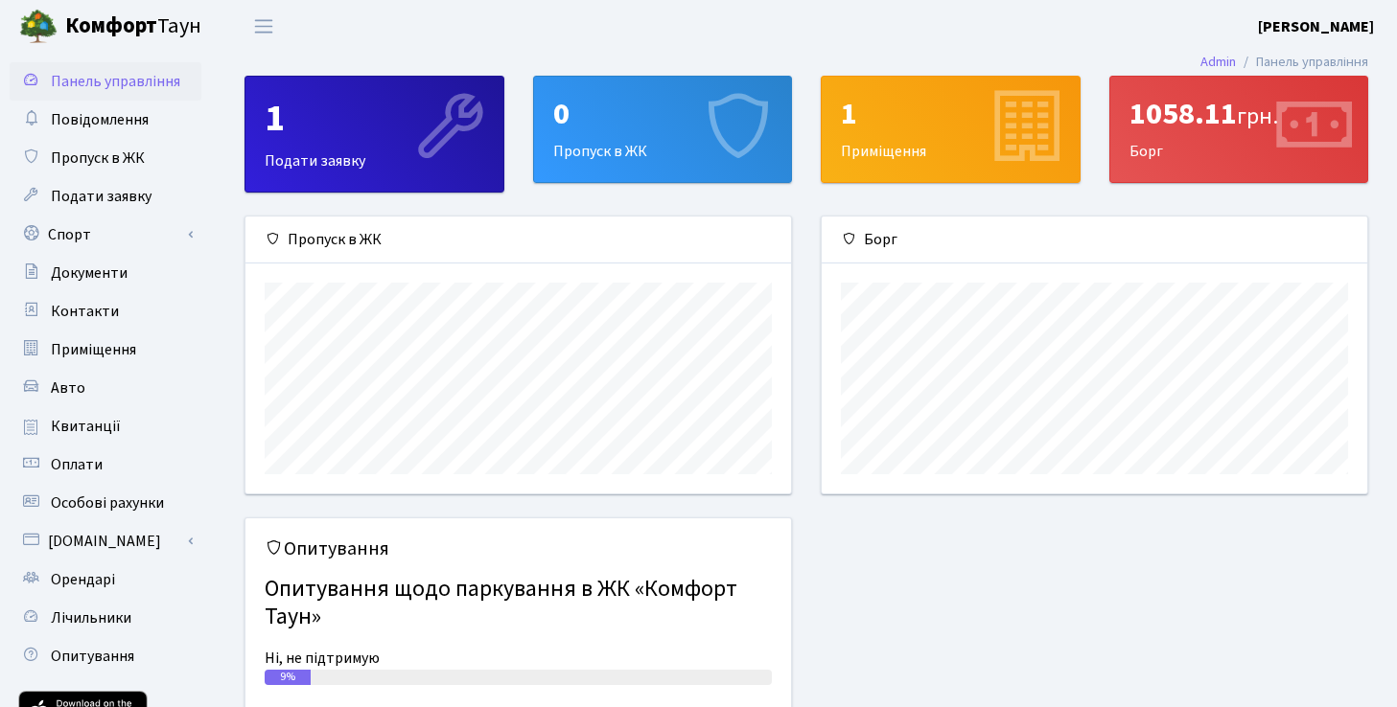
scroll to position [277, 545]
click at [96, 229] on link "Спорт" at bounding box center [106, 235] width 192 height 38
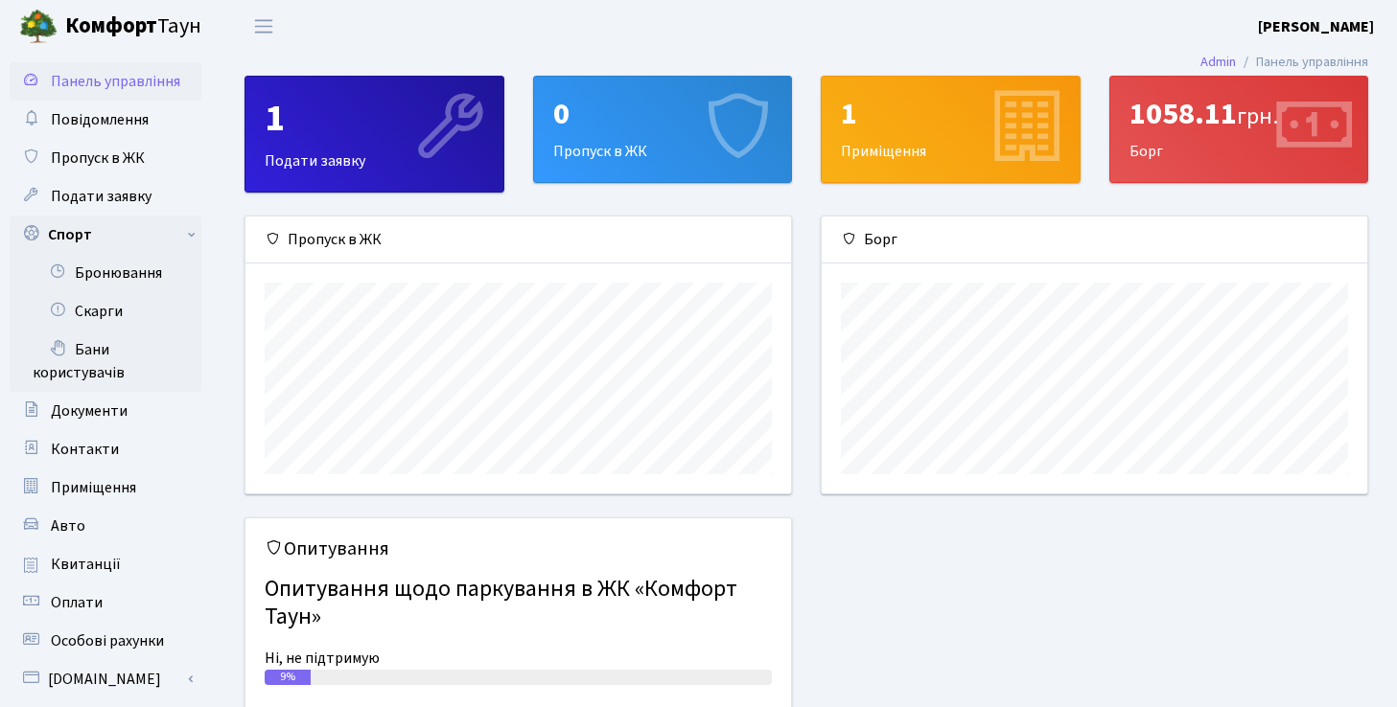
click at [119, 280] on link "Бронювання" at bounding box center [106, 273] width 192 height 38
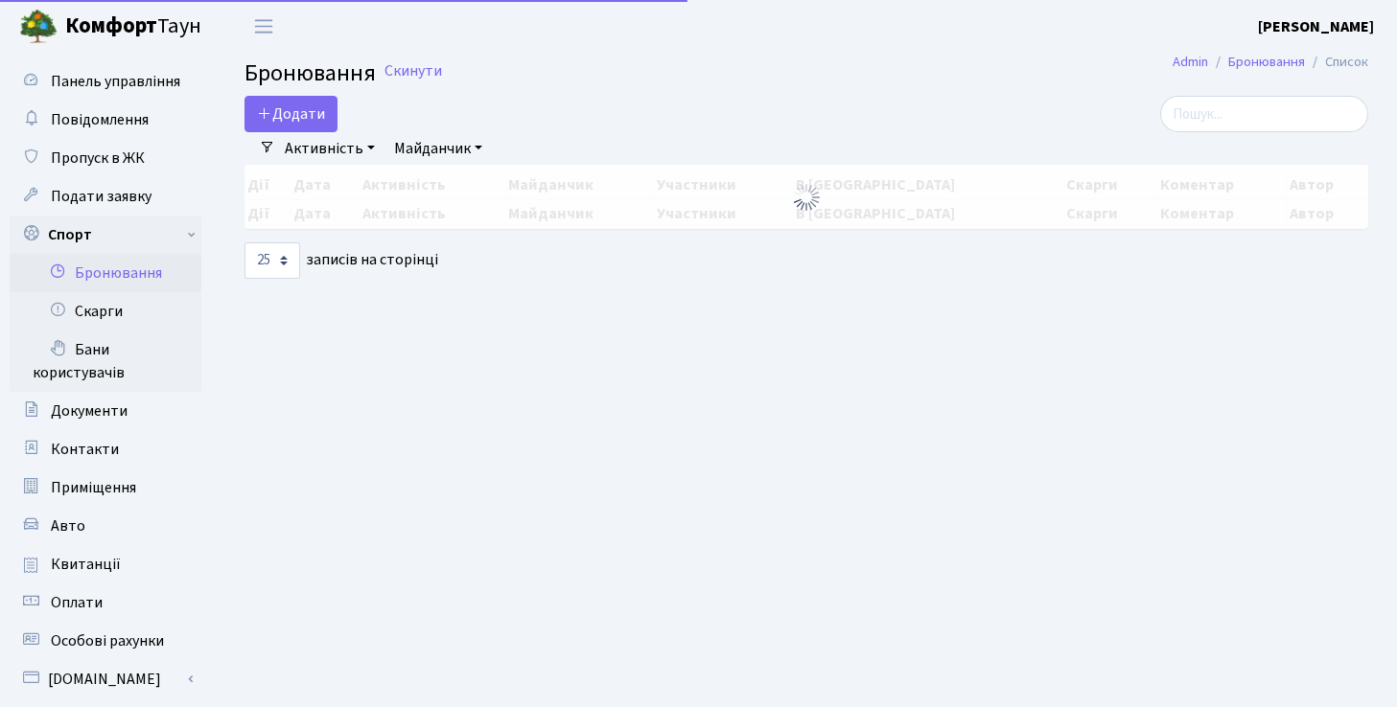
select select "25"
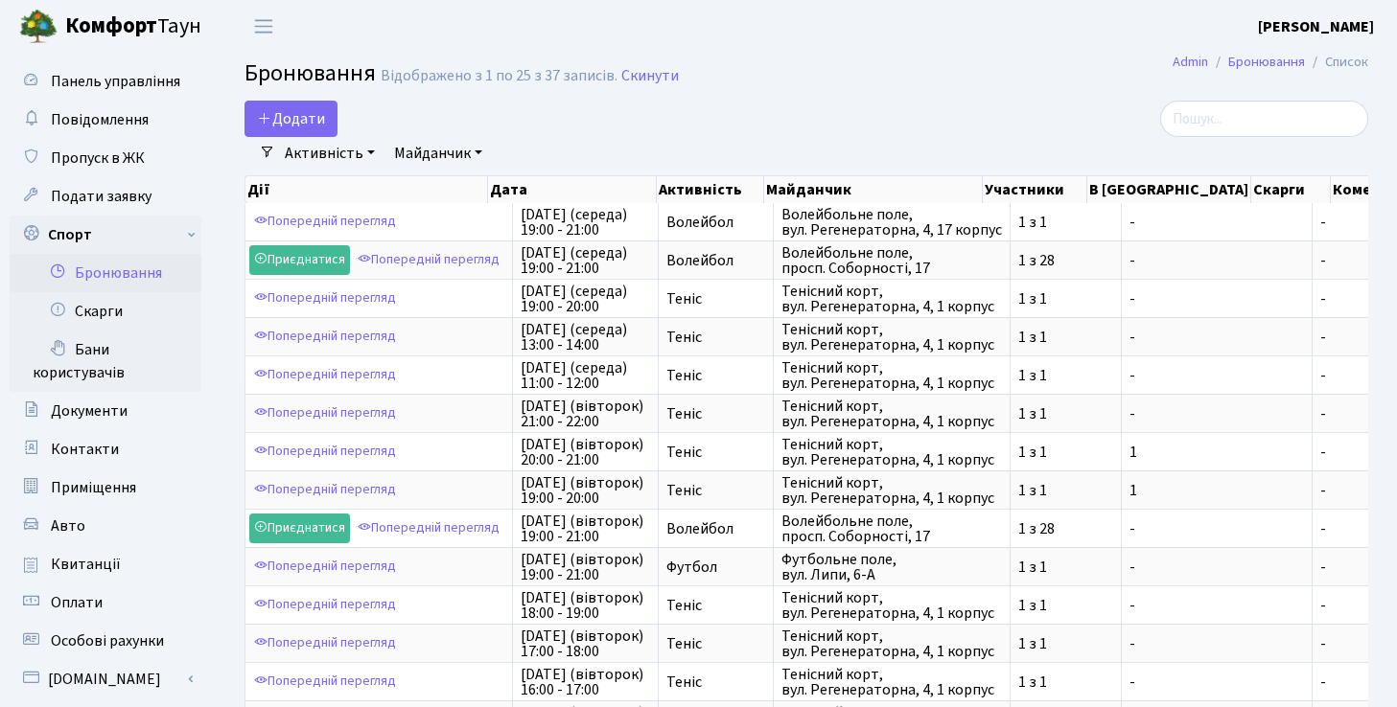
click at [302, 116] on button "Додати" at bounding box center [290, 119] width 93 height 36
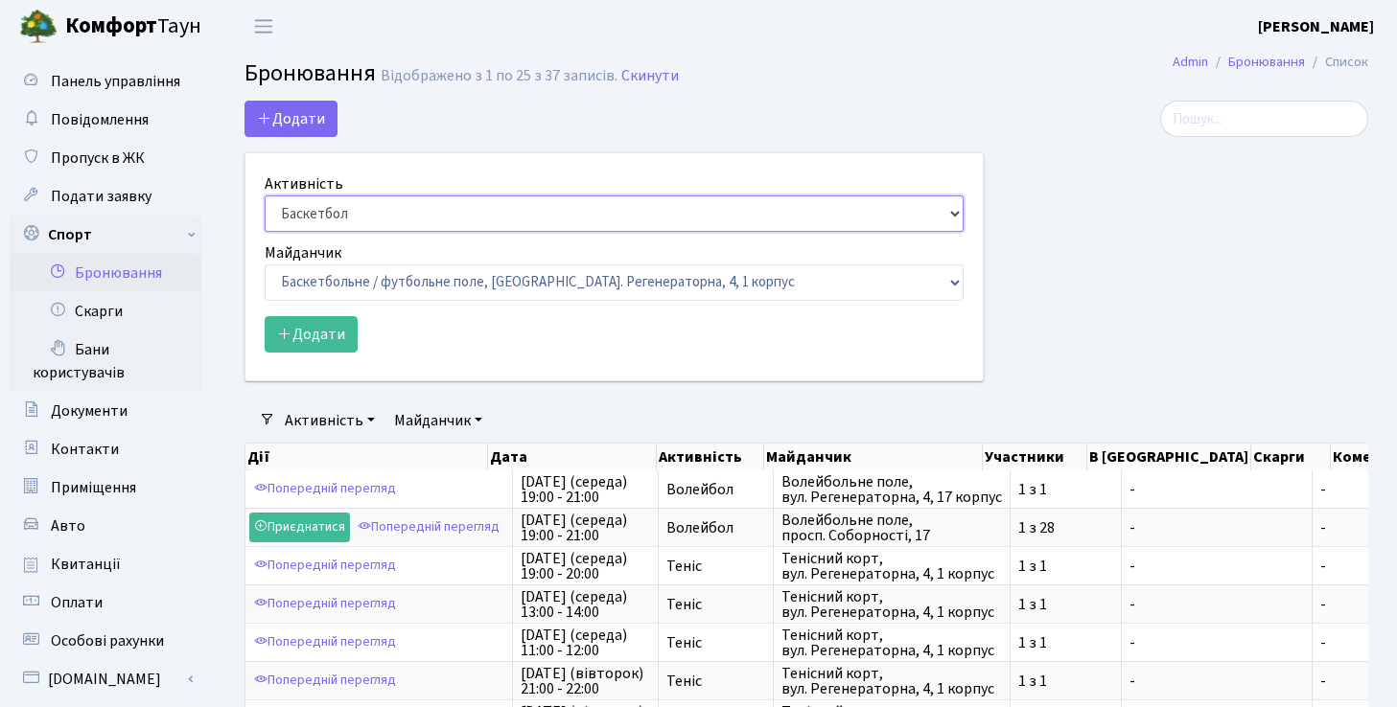
select select "1"
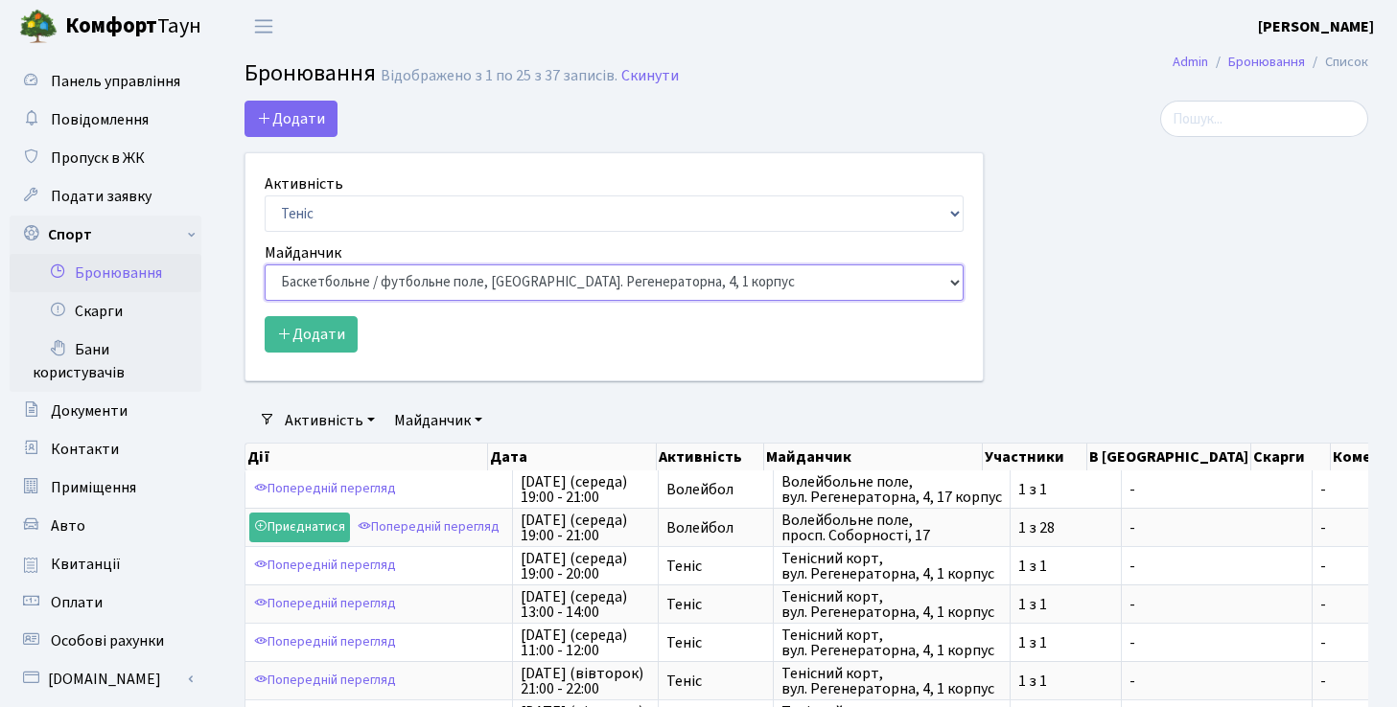
select select "1"
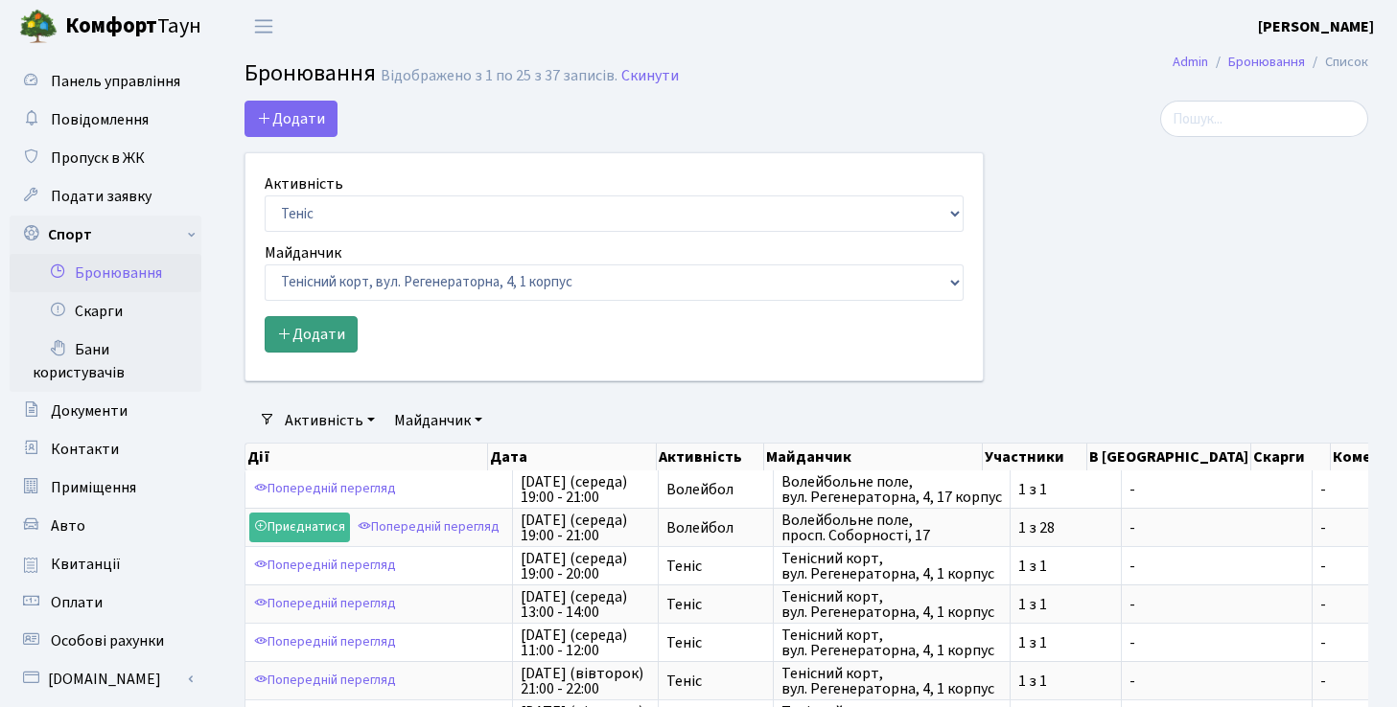
click at [329, 343] on button "Додати" at bounding box center [311, 334] width 93 height 36
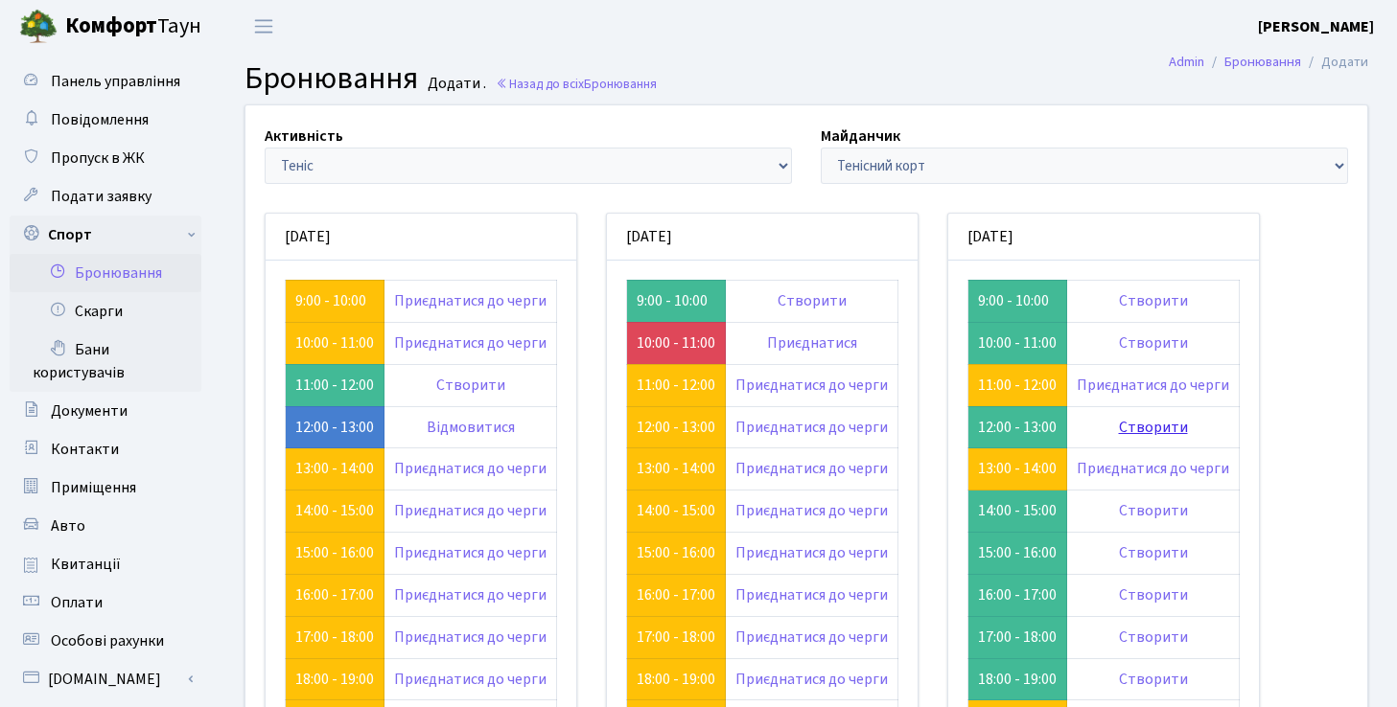
click at [1147, 427] on link "Створити" at bounding box center [1153, 427] width 69 height 21
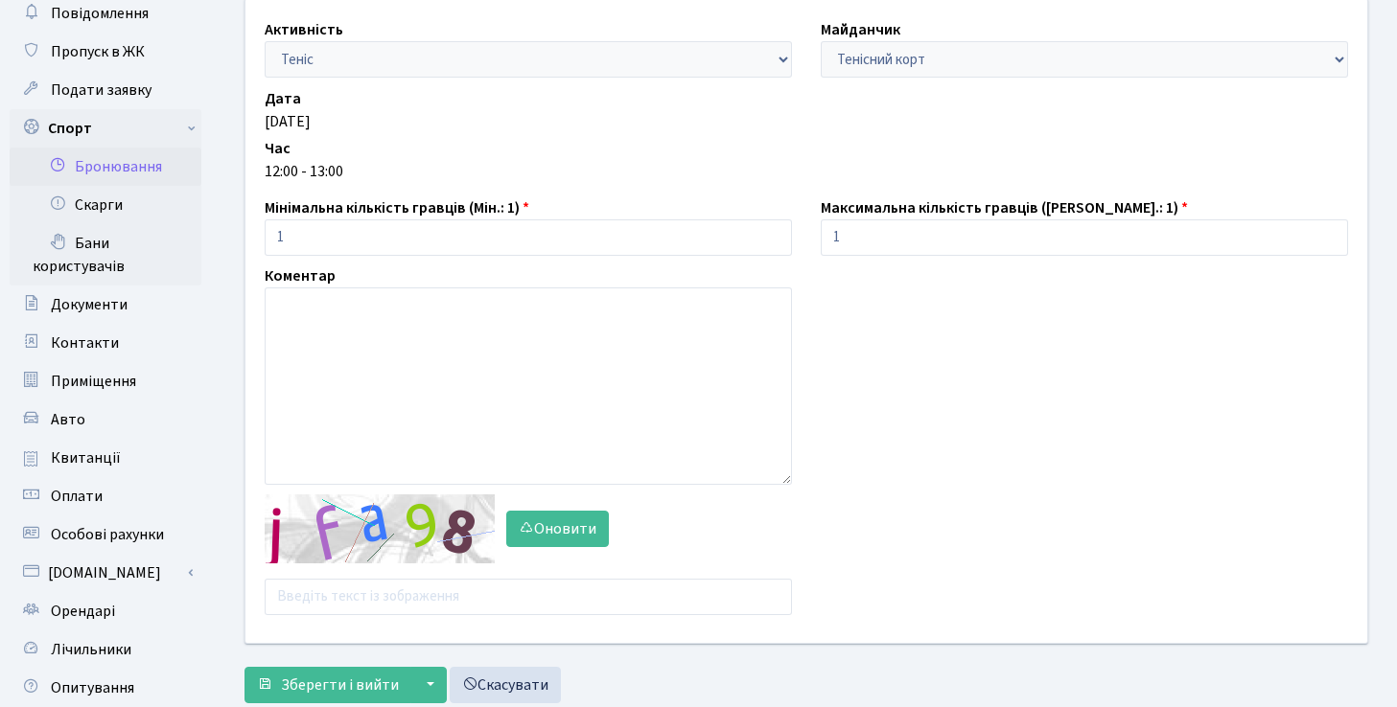
scroll to position [124, 0]
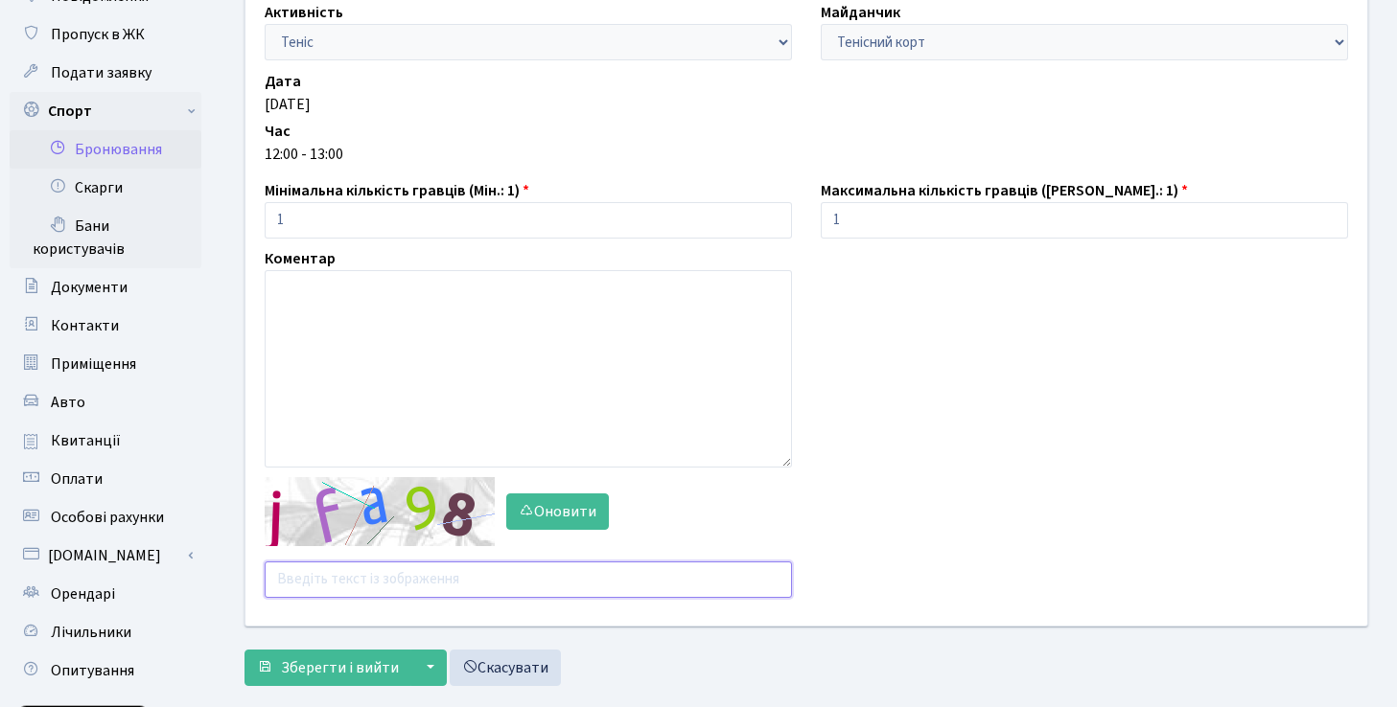
click at [360, 586] on input "text" at bounding box center [528, 580] width 527 height 36
type input "gqf3e"
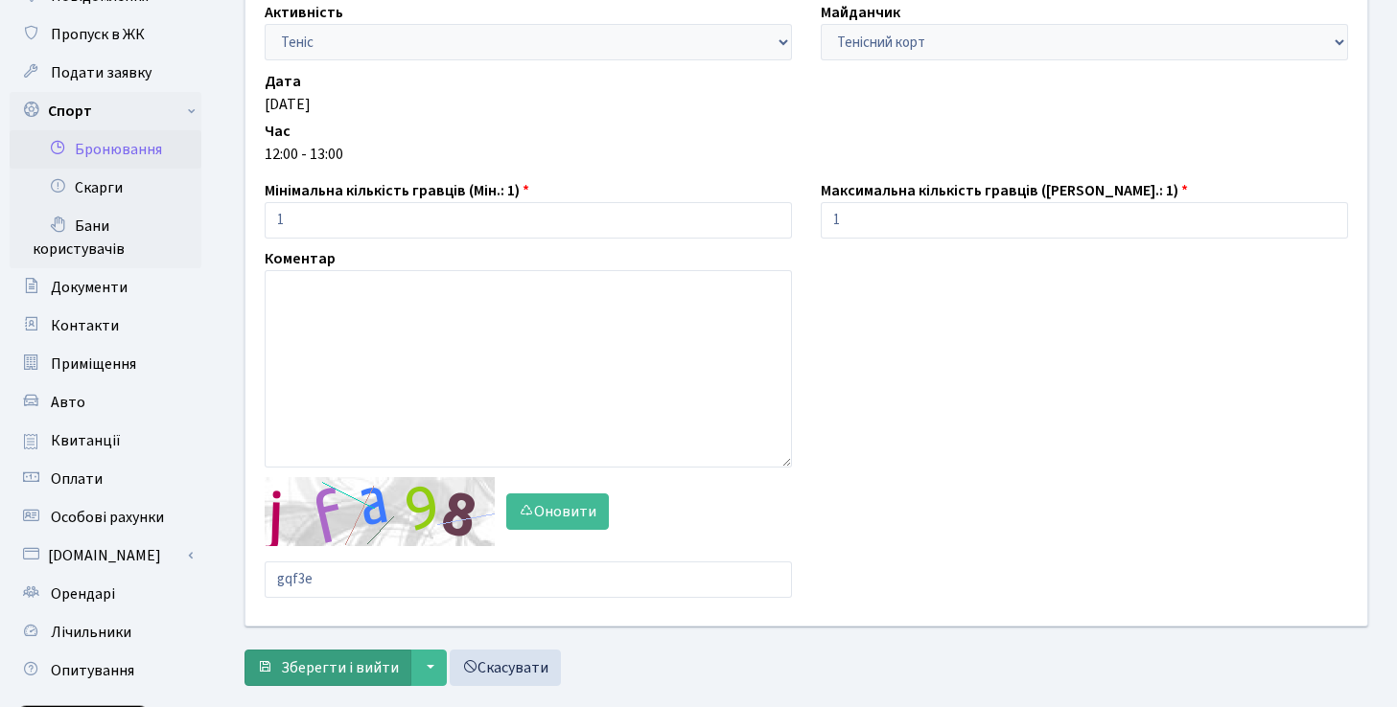
click at [293, 664] on span "Зберегти і вийти" at bounding box center [340, 668] width 118 height 21
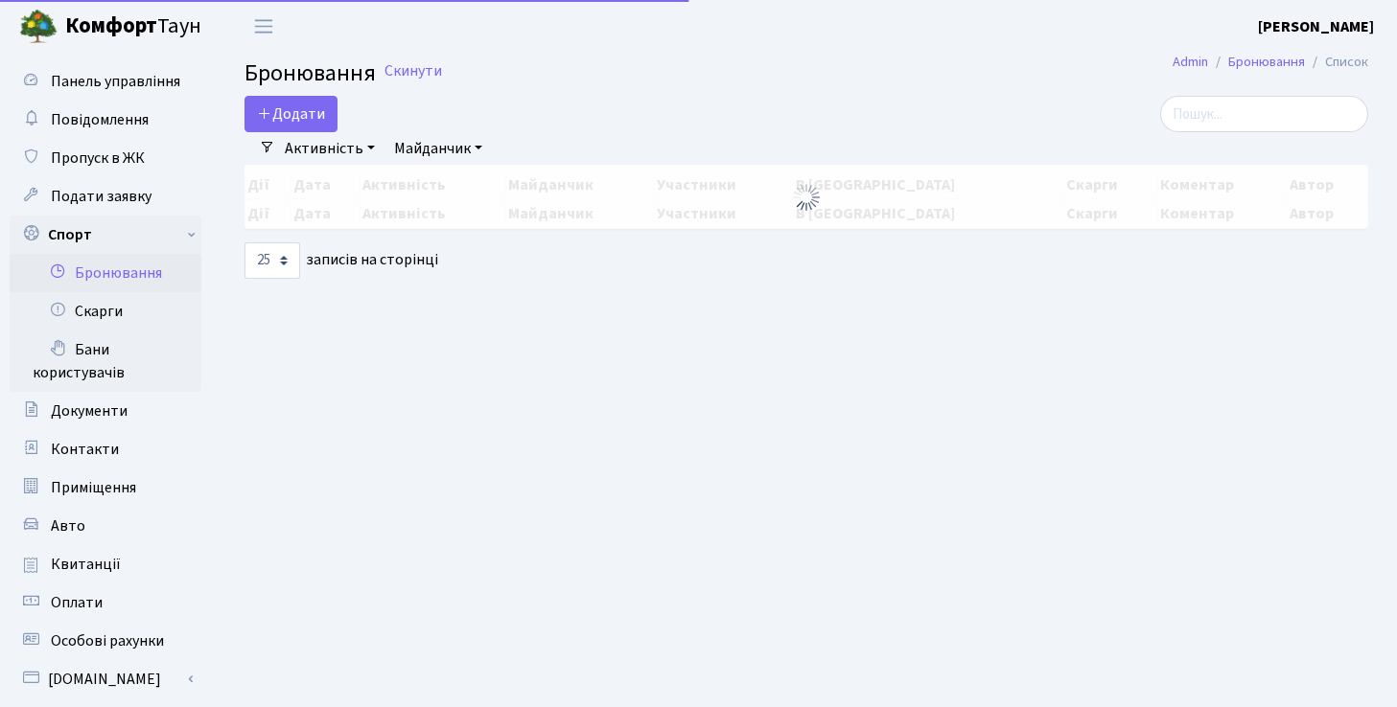
select select "25"
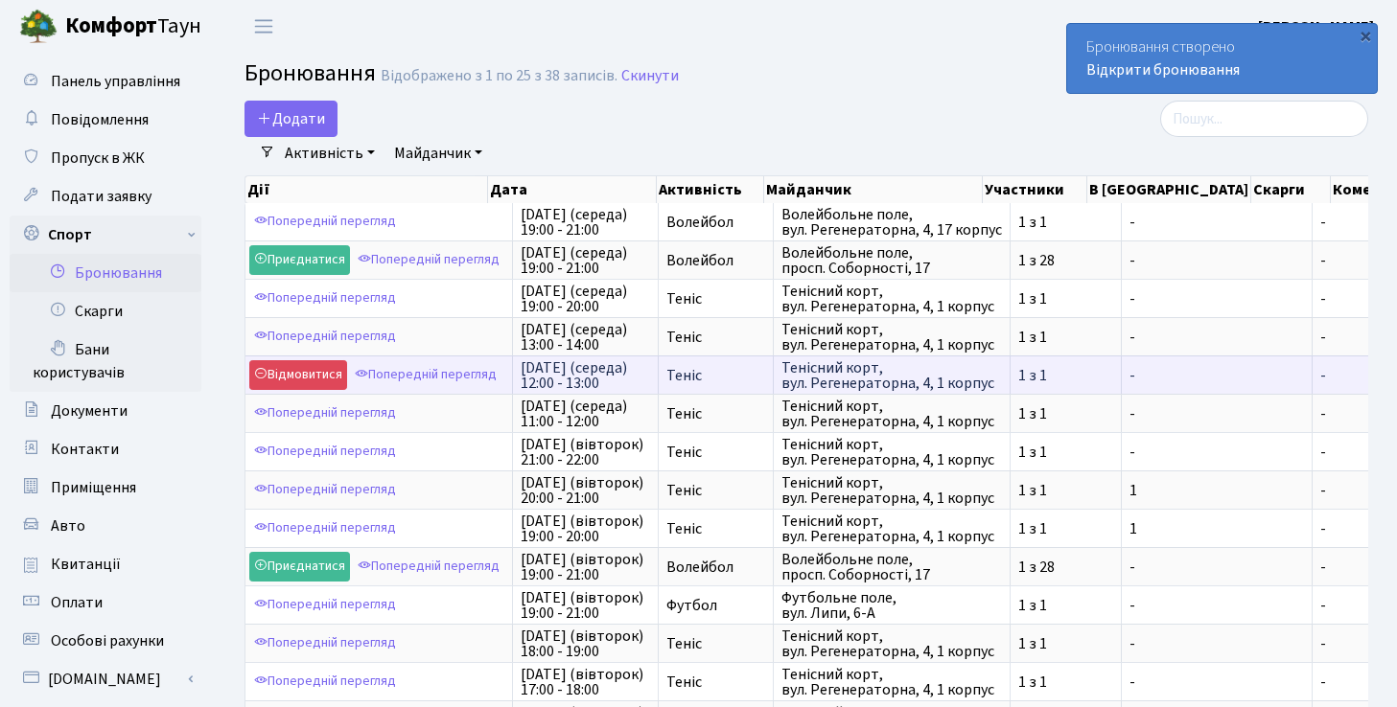
drag, startPoint x: 520, startPoint y: 362, endPoint x: 753, endPoint y: 383, distance: 234.8
click at [753, 383] on tr "Відмовитися Попередній перегляд [DATE] (середа) 12:00 - 13:00 Теніс Тенісний ко…" at bounding box center [1030, 375] width 1570 height 38
copy tr "[DATE] (середа) 12:00 - 13:00 Теніс"
